Goal: Navigation & Orientation: Go to known website

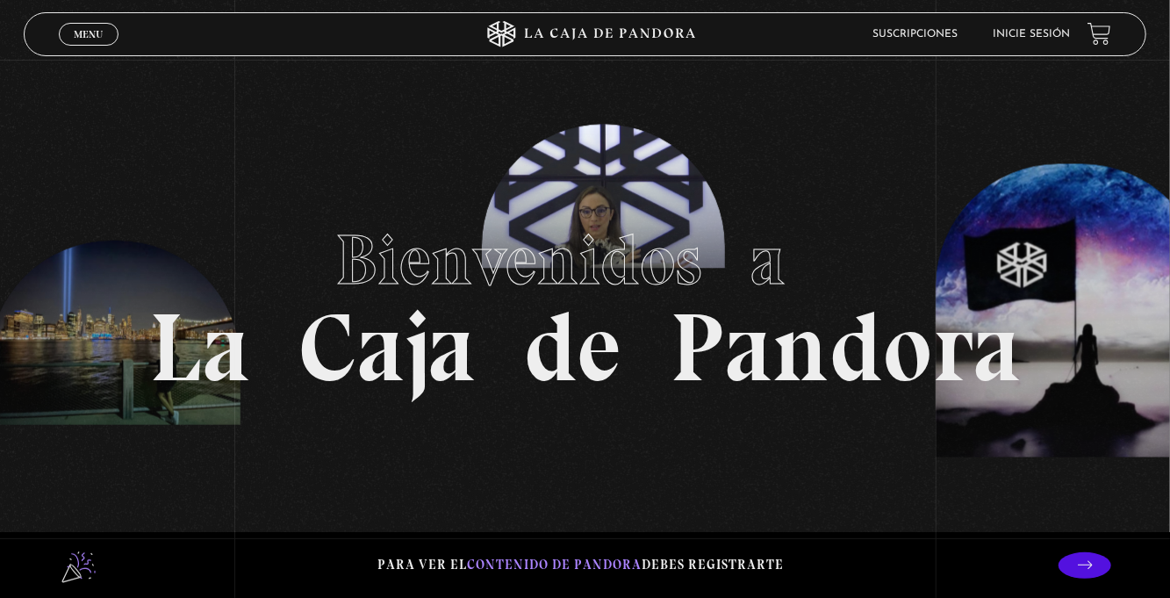
click at [88, 25] on link "Menu Cerrar" at bounding box center [89, 34] width 60 height 23
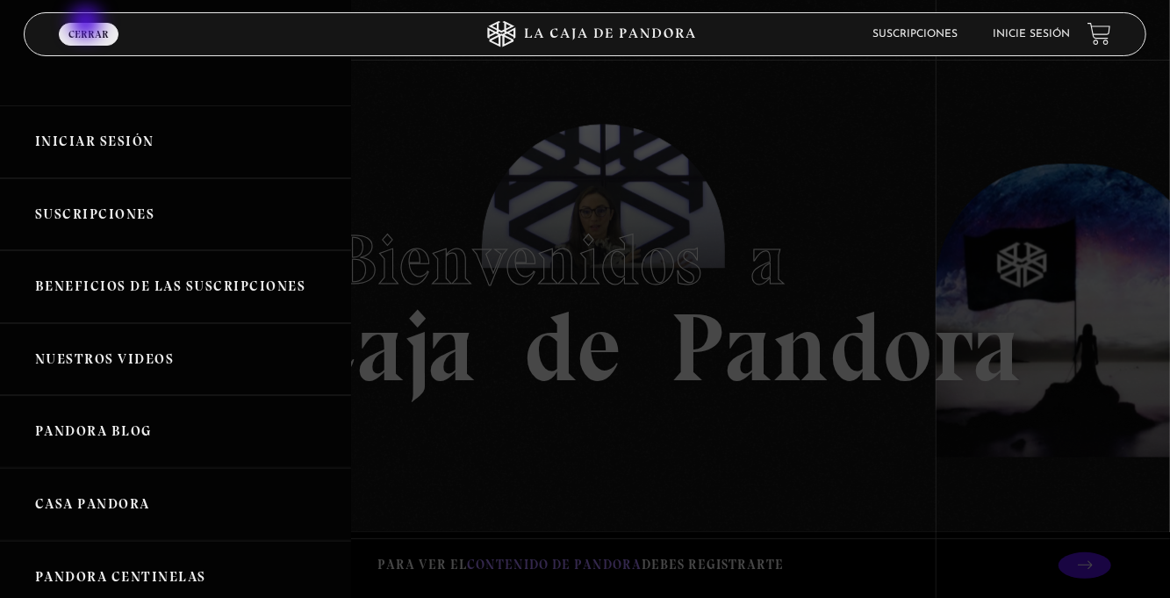
click at [106, 130] on link "Iniciar Sesión" at bounding box center [175, 141] width 351 height 73
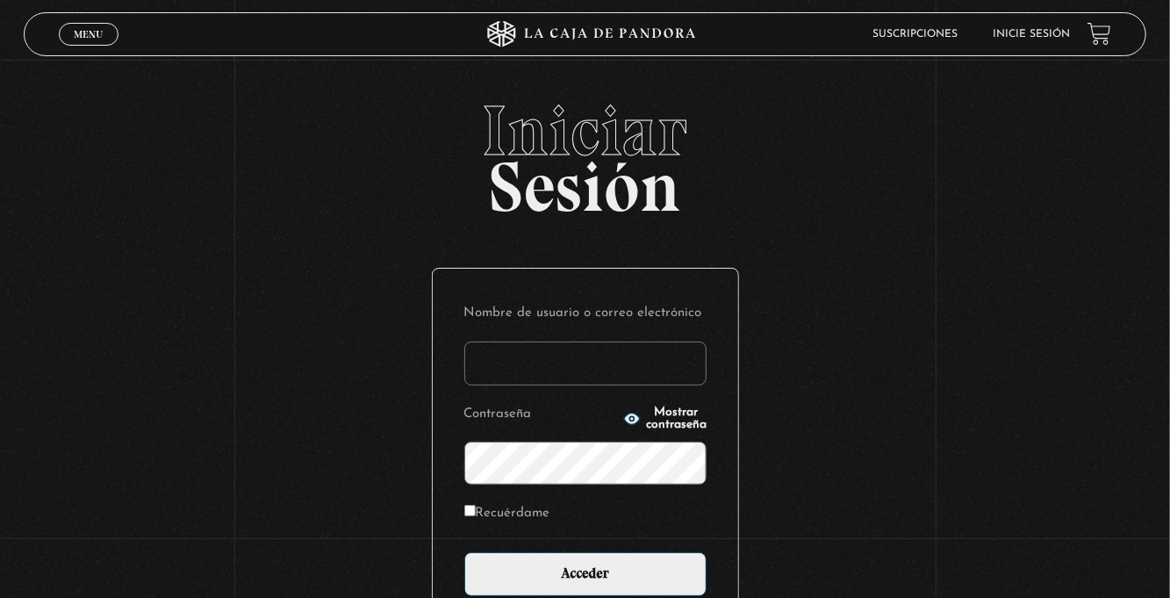
click at [502, 376] on input "Nombre de usuario o correo electrónico" at bounding box center [586, 364] width 242 height 44
type input "euherra@gmail.com"
click at [465, 552] on input "Acceder" at bounding box center [586, 574] width 242 height 44
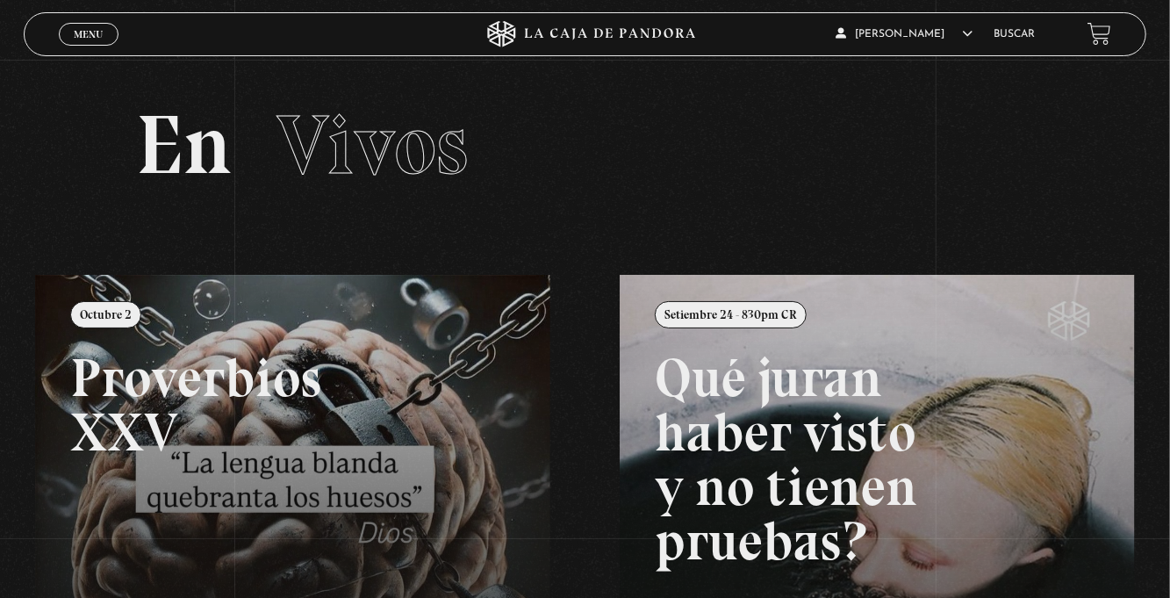
click at [298, 432] on link at bounding box center [620, 574] width 1170 height 598
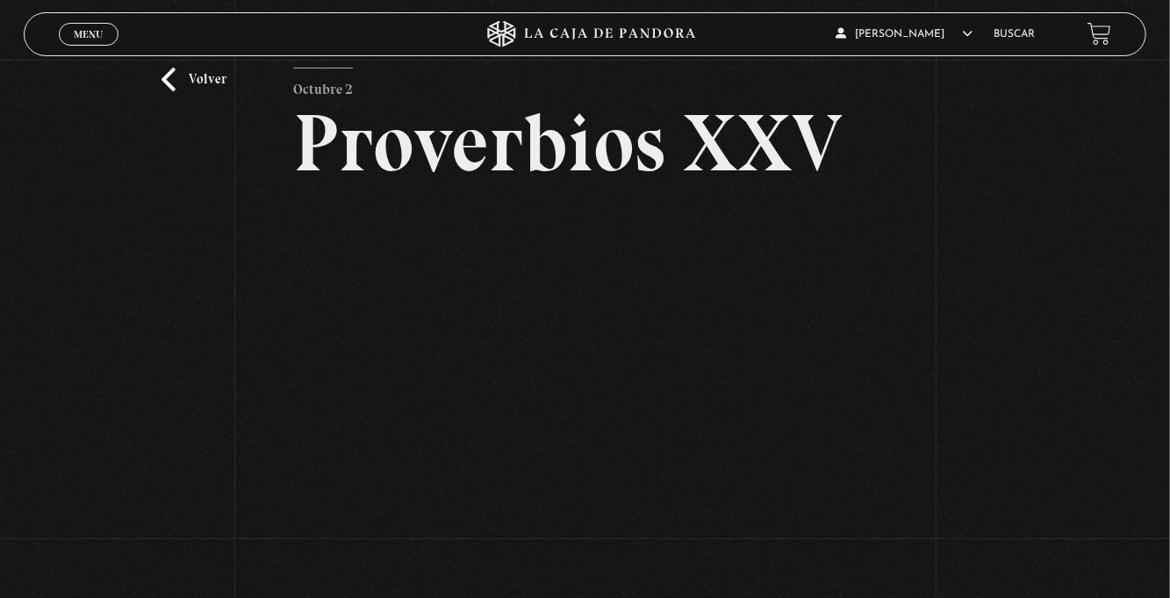
scroll to position [54, 0]
